Goal: Transaction & Acquisition: Purchase product/service

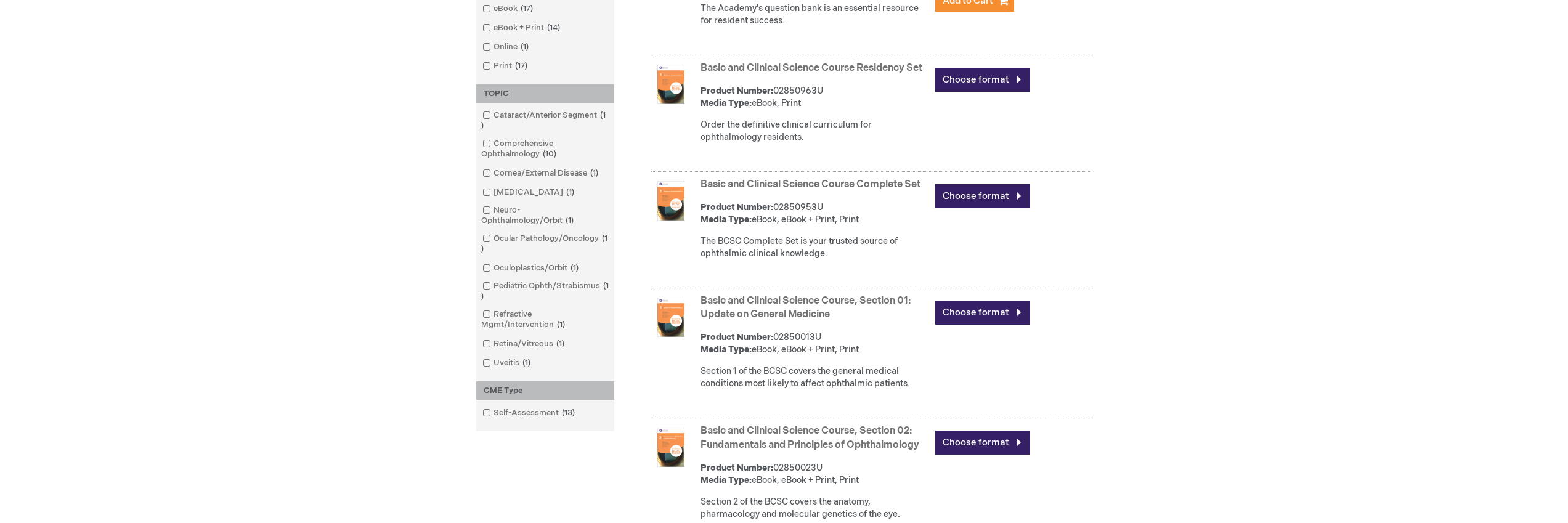
scroll to position [99, 0]
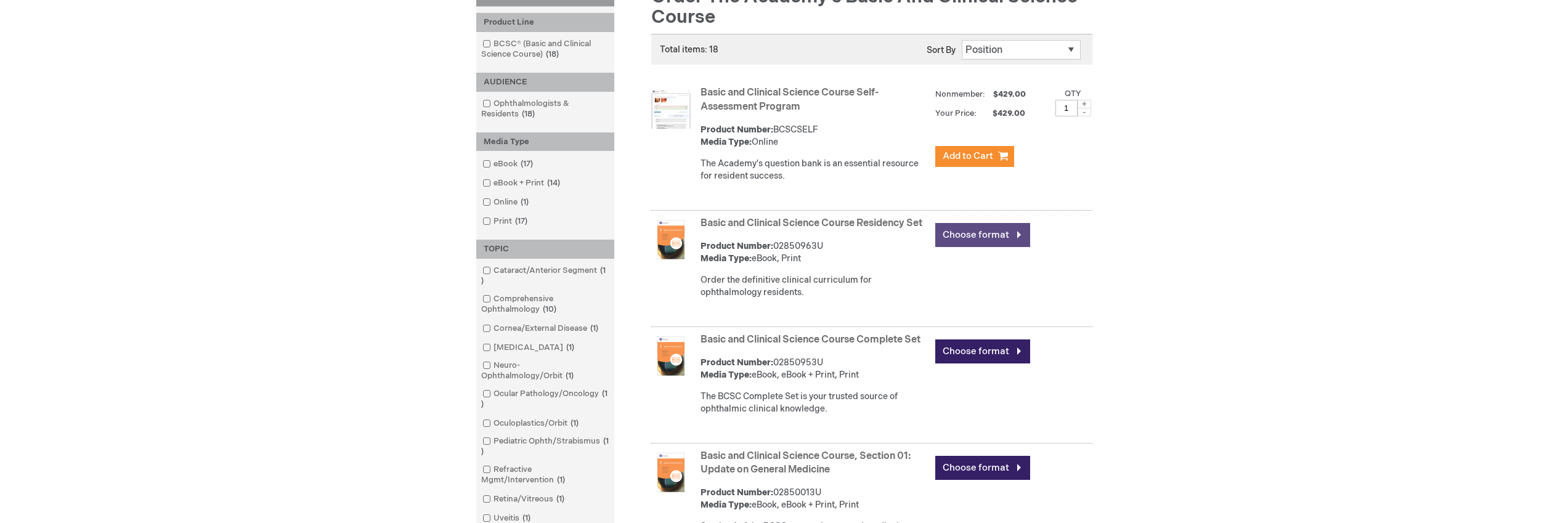
click at [989, 238] on link "Choose format" at bounding box center [982, 235] width 95 height 24
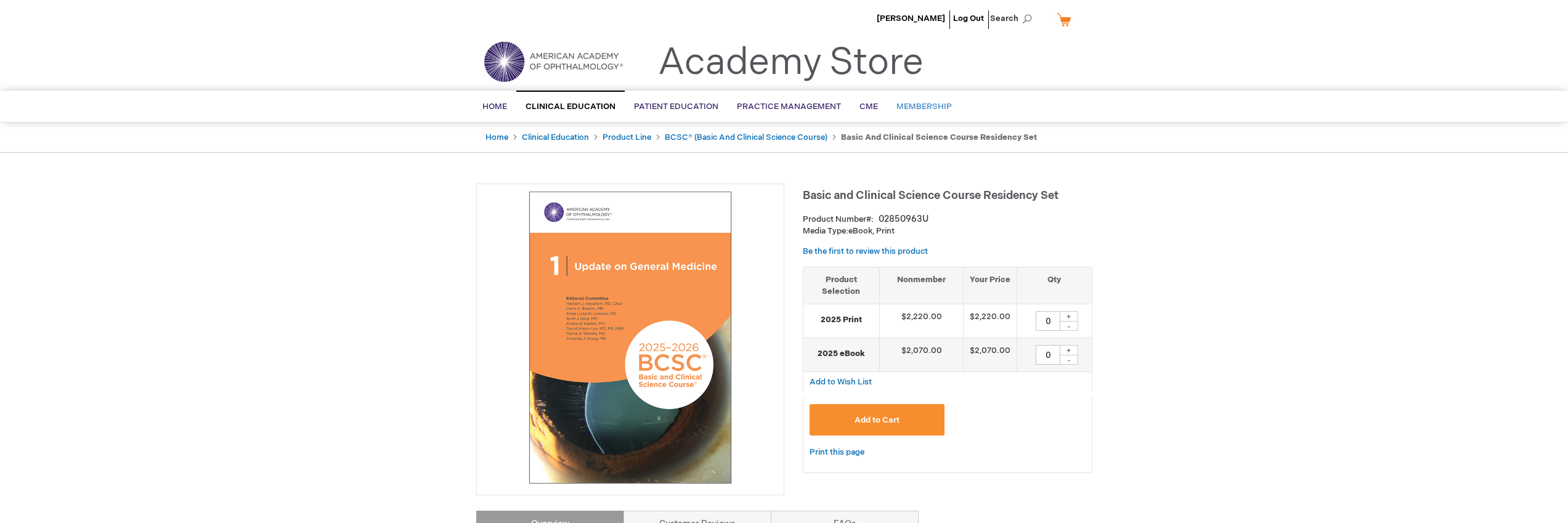
click at [925, 104] on span "Membership" at bounding box center [924, 106] width 55 height 10
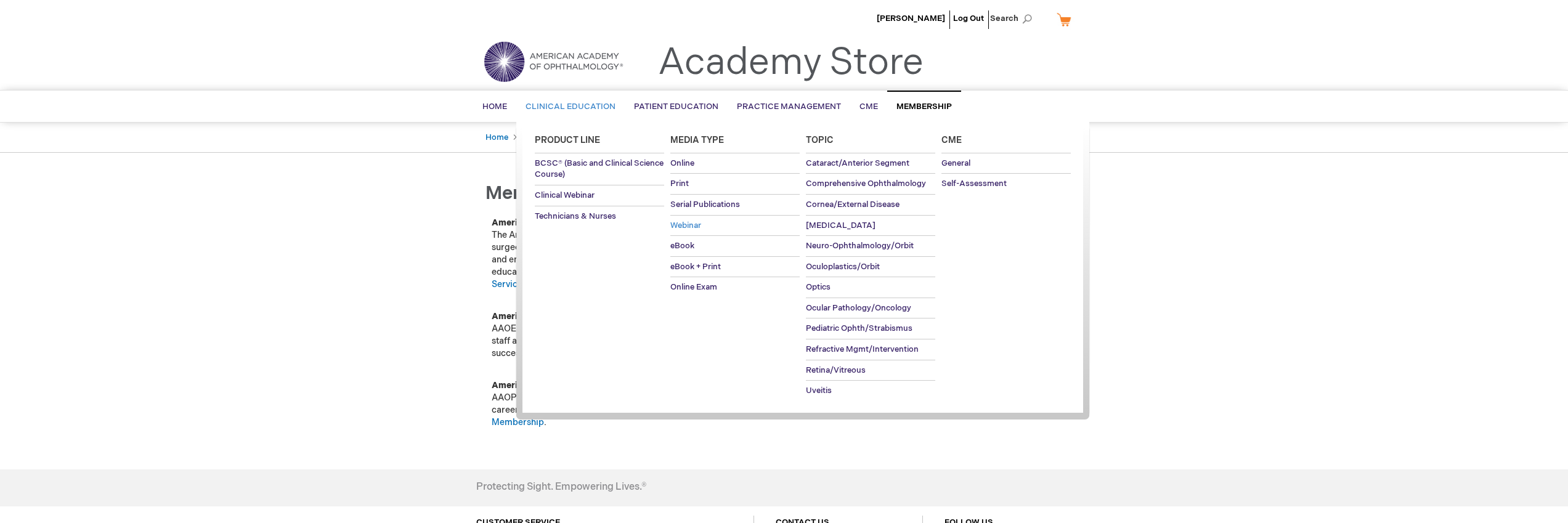
click at [695, 227] on span "Webinar" at bounding box center [686, 225] width 31 height 10
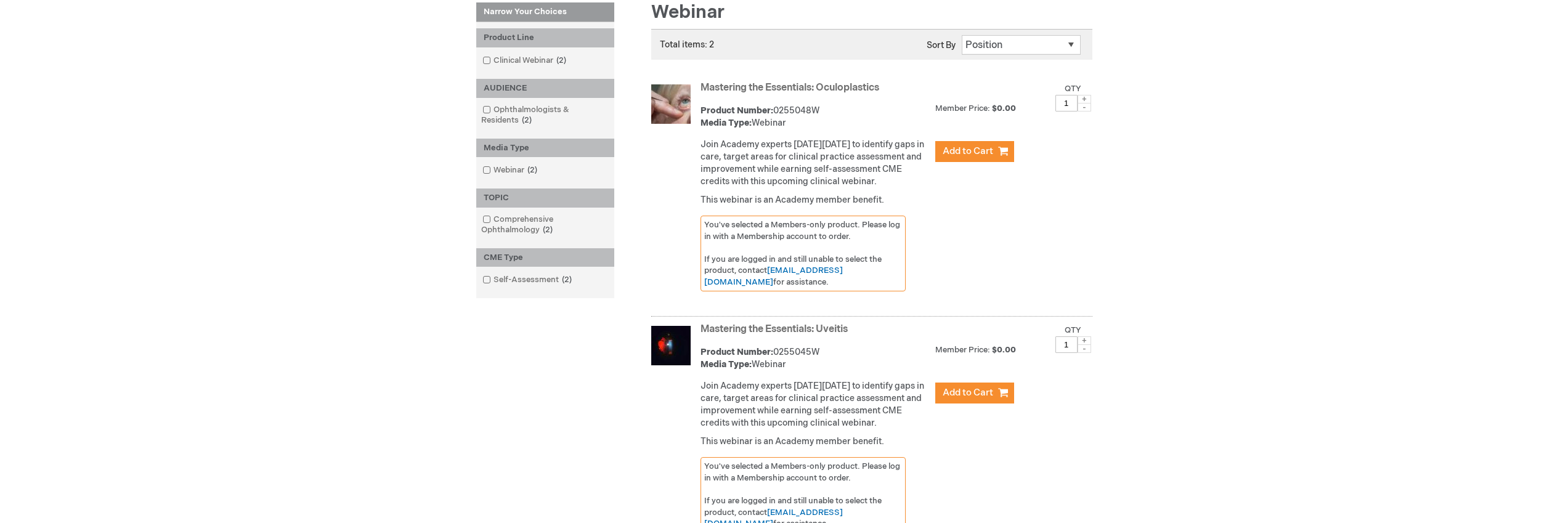
scroll to position [165, 0]
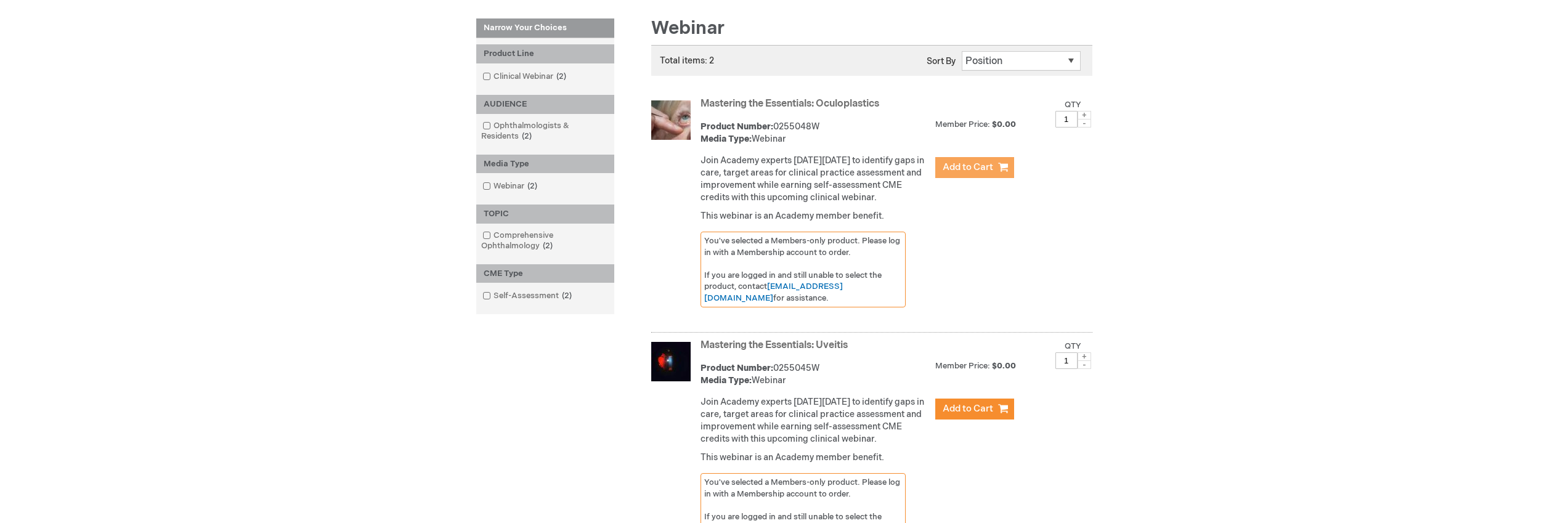
click at [958, 169] on span "Add to Cart" at bounding box center [967, 167] width 50 height 12
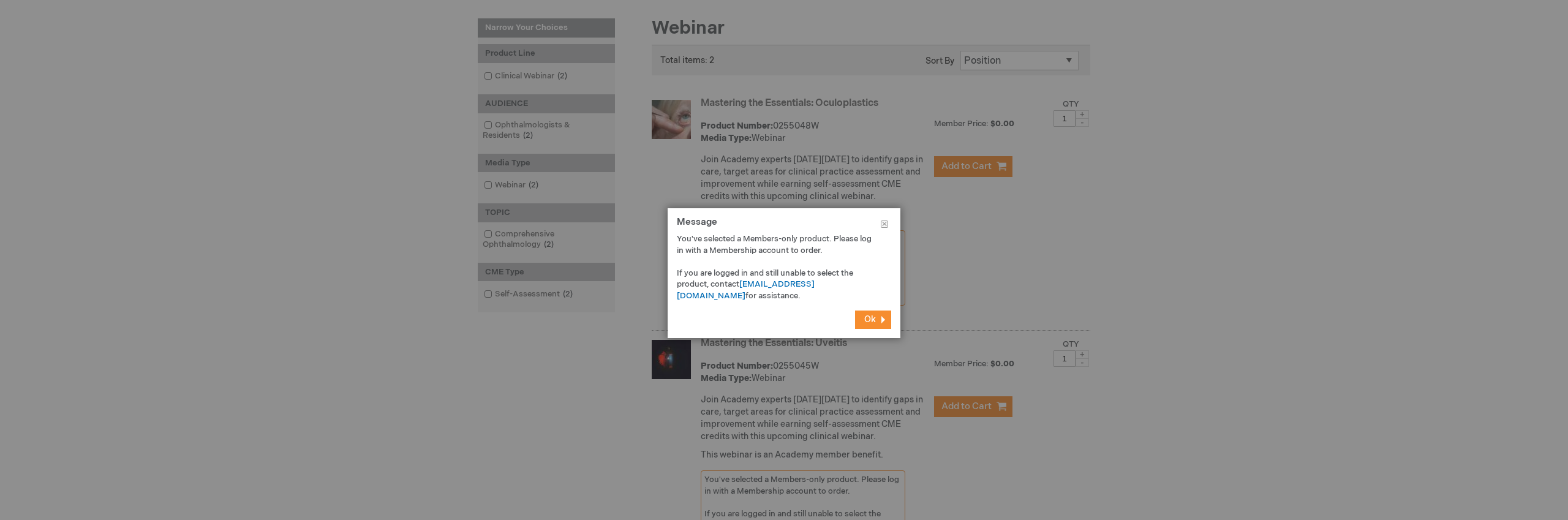
click at [896, 318] on footer "Ok" at bounding box center [784, 319] width 233 height 36
click at [887, 319] on button "Ok" at bounding box center [873, 319] width 36 height 19
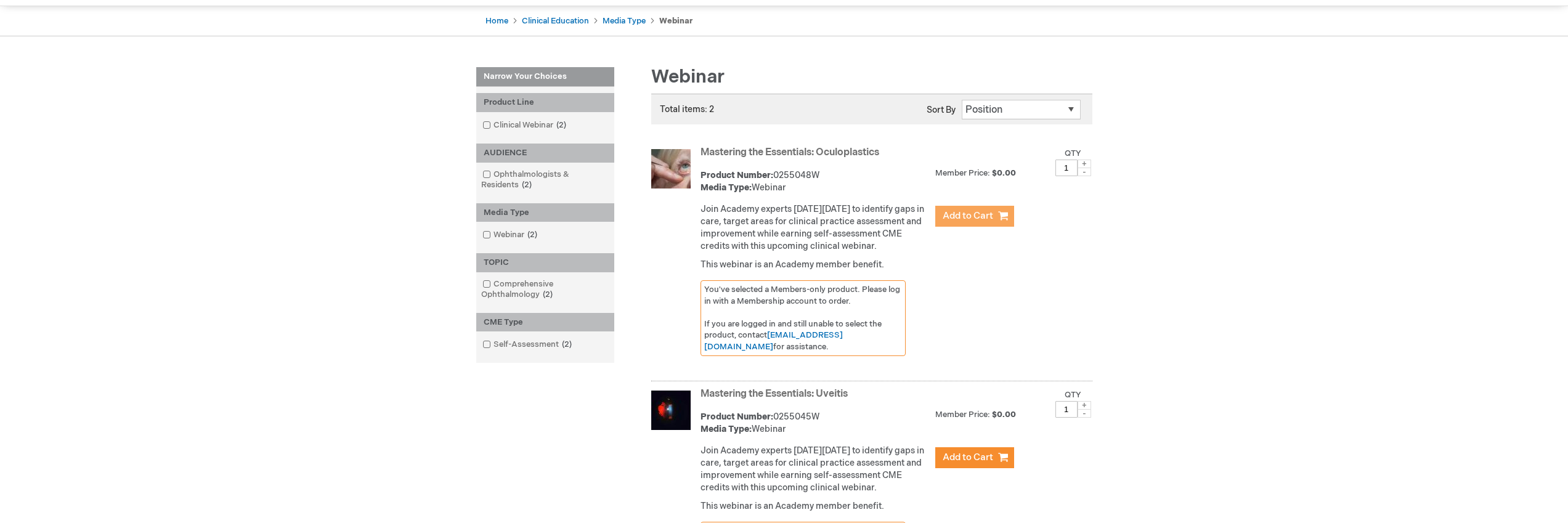
scroll to position [0, 0]
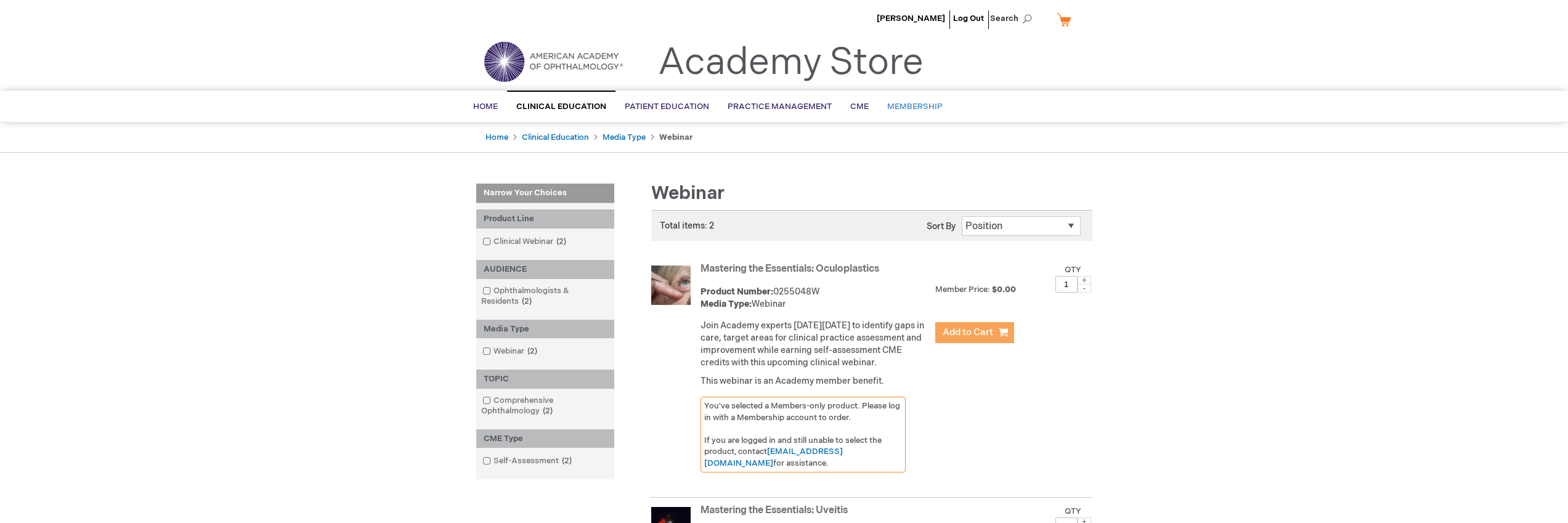
click at [907, 105] on span "Membership" at bounding box center [915, 106] width 55 height 10
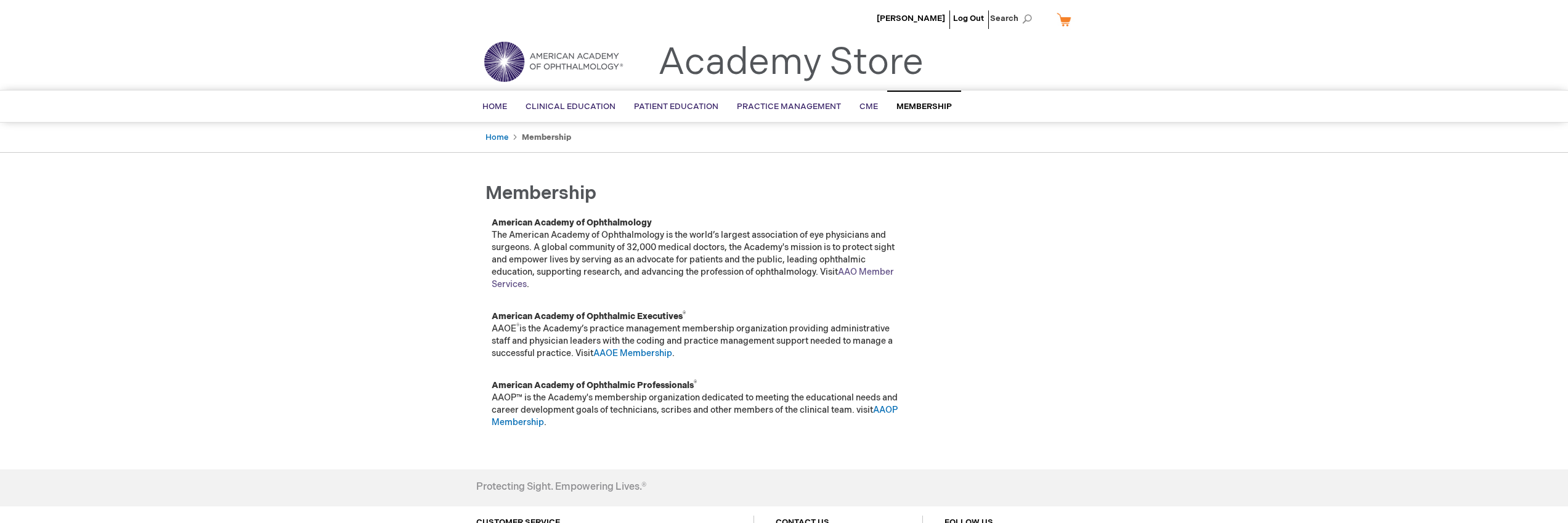
click at [871, 272] on link "AAO Member Services" at bounding box center [693, 278] width 402 height 23
